Goal: Go to known website: Access a specific website the user already knows

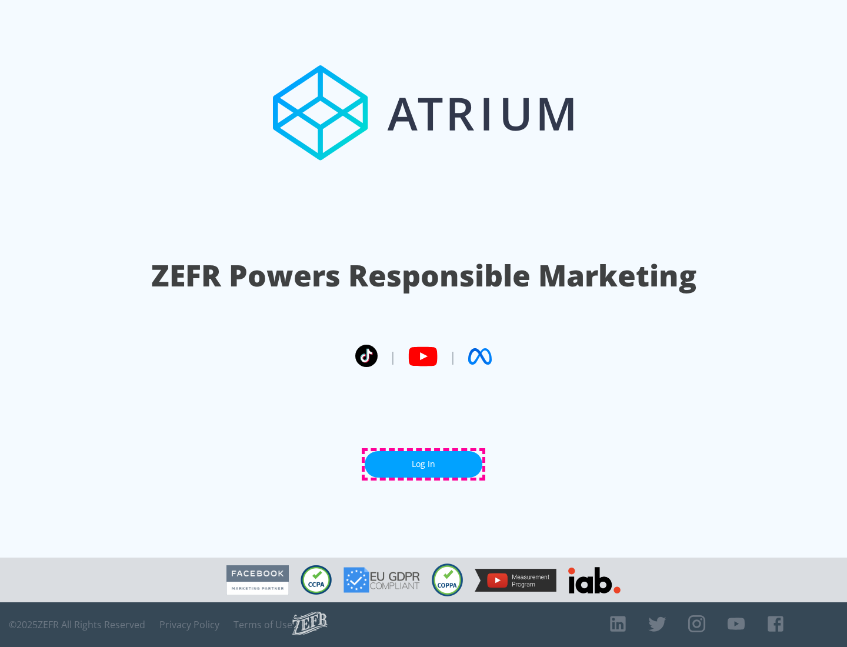
click at [423, 464] on link "Log In" at bounding box center [424, 464] width 118 height 26
